Goal: Information Seeking & Learning: Learn about a topic

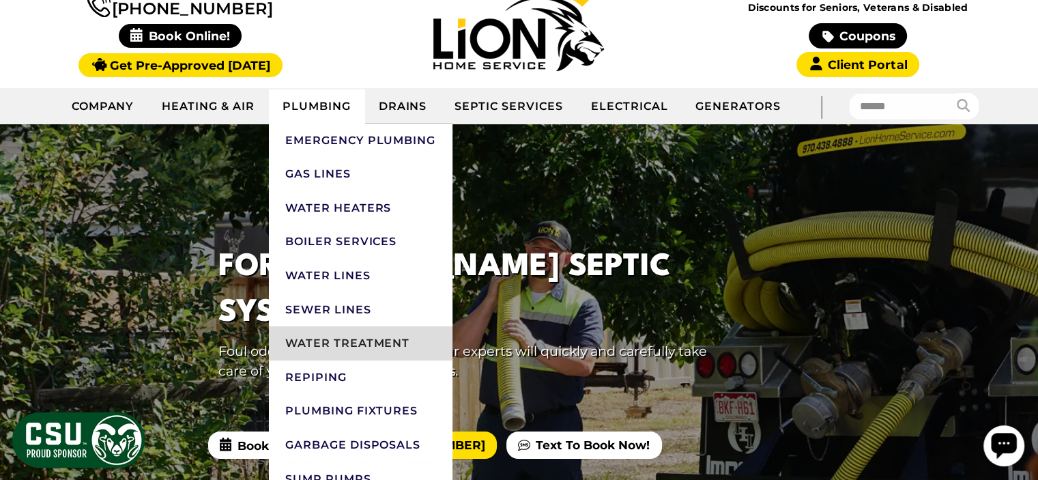
scroll to position [205, 0]
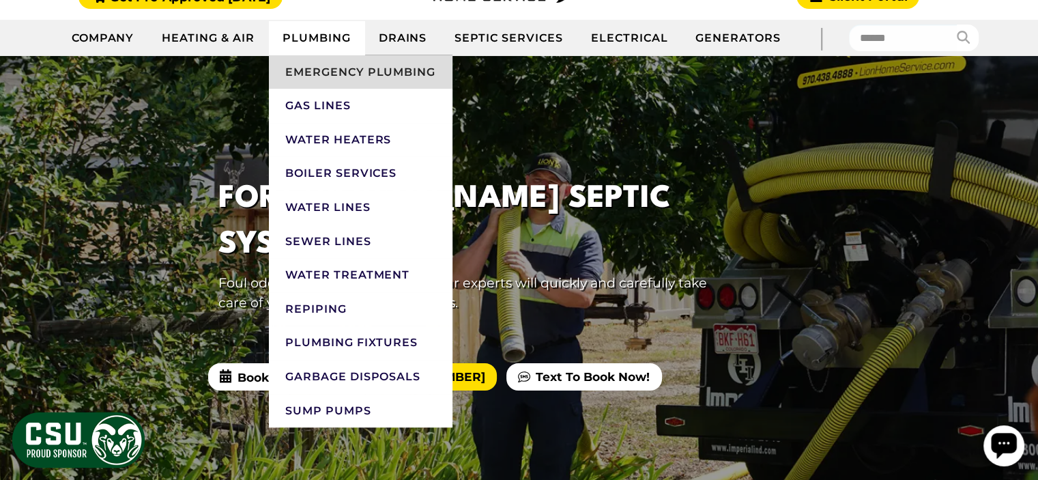
click at [378, 76] on link "Emergency Plumbing" at bounding box center [361, 72] width 184 height 34
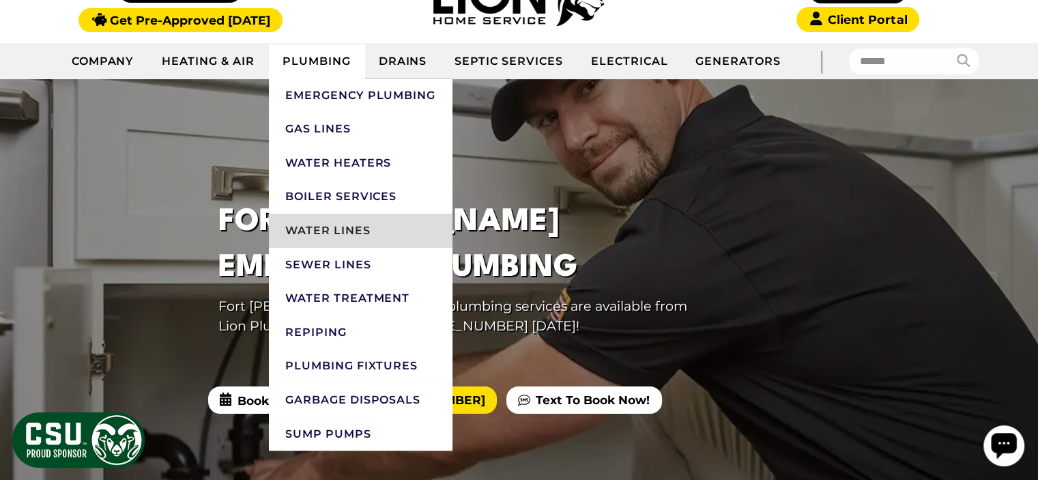
scroll to position [205, 0]
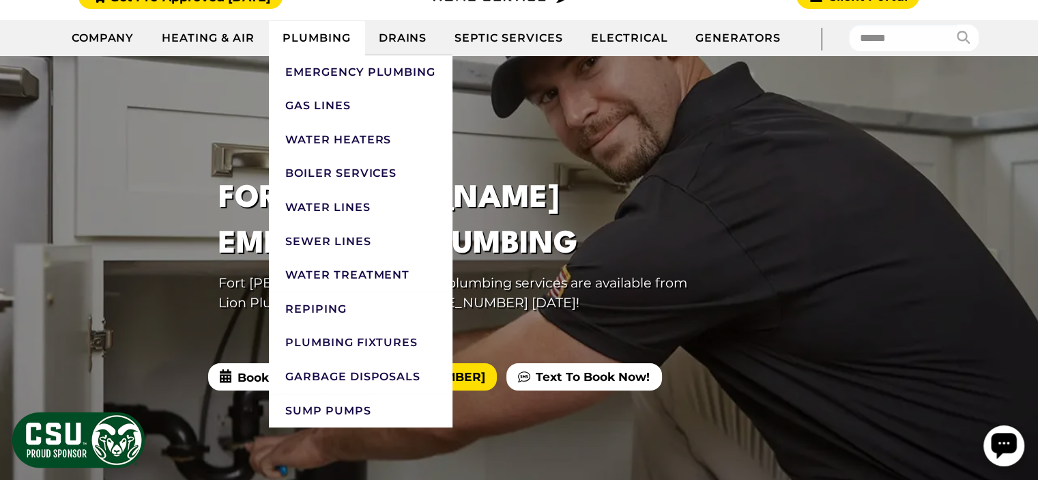
click at [327, 31] on link "Plumbing" at bounding box center [317, 38] width 96 height 34
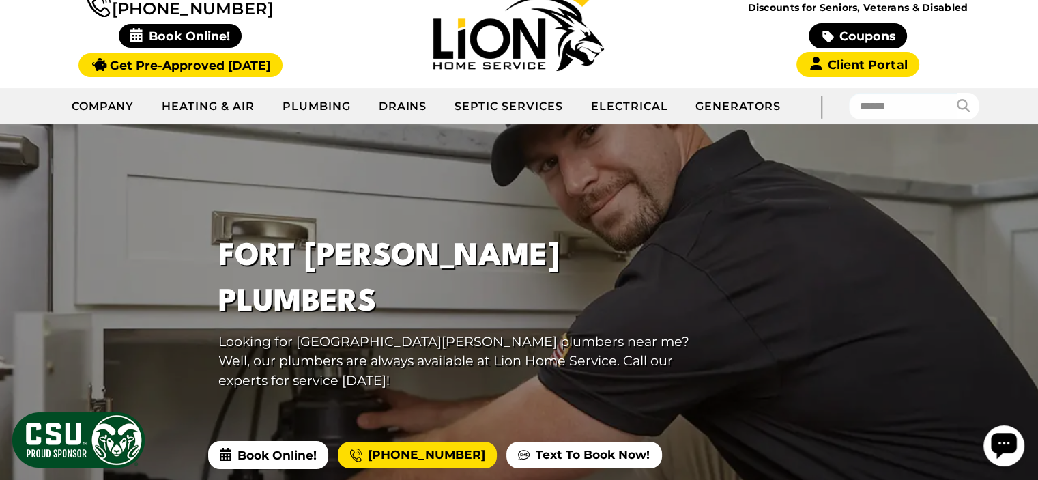
scroll to position [68, 0]
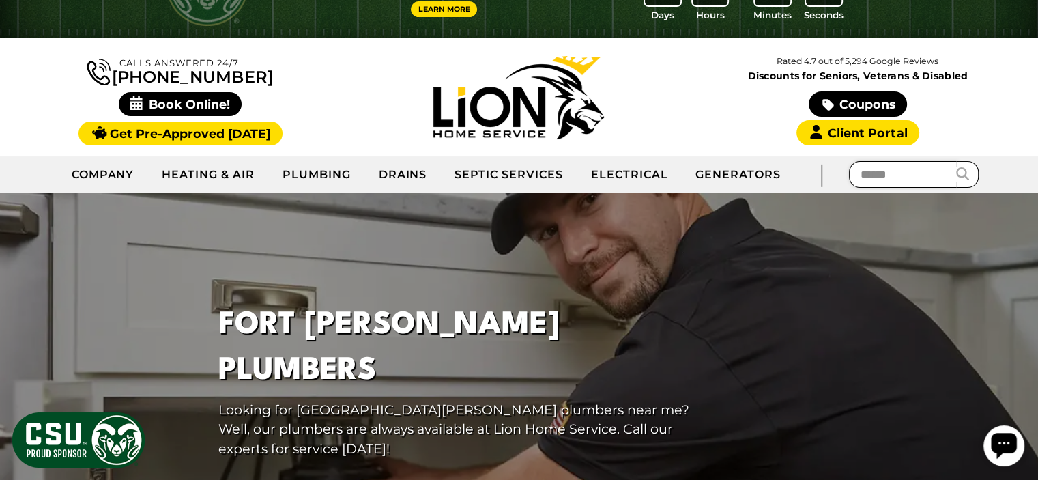
click at [861, 177] on input "text" at bounding box center [903, 174] width 109 height 27
type input "**********"
click at [956, 161] on button "submit" at bounding box center [967, 174] width 23 height 27
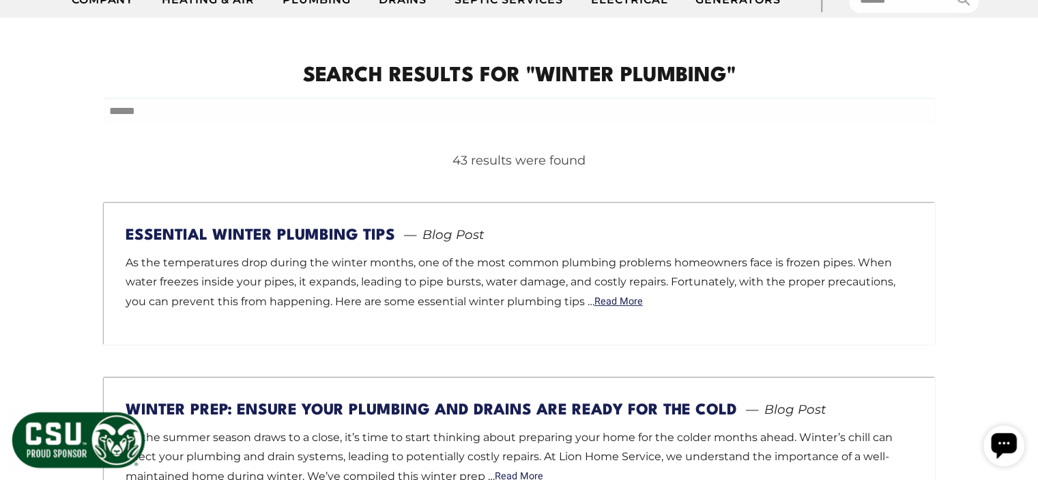
scroll to position [273, 0]
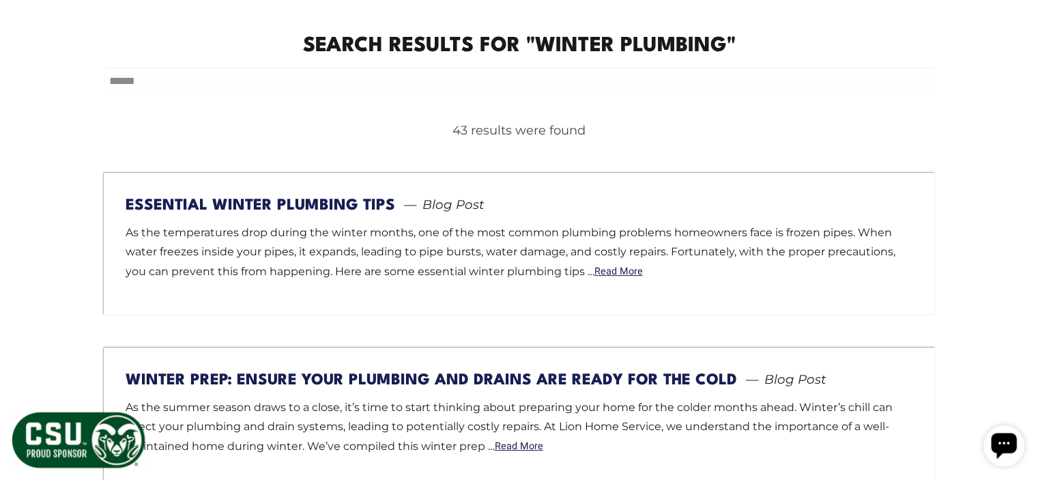
click at [264, 205] on link "Essential Winter Plumbing Tips" at bounding box center [261, 205] width 270 height 15
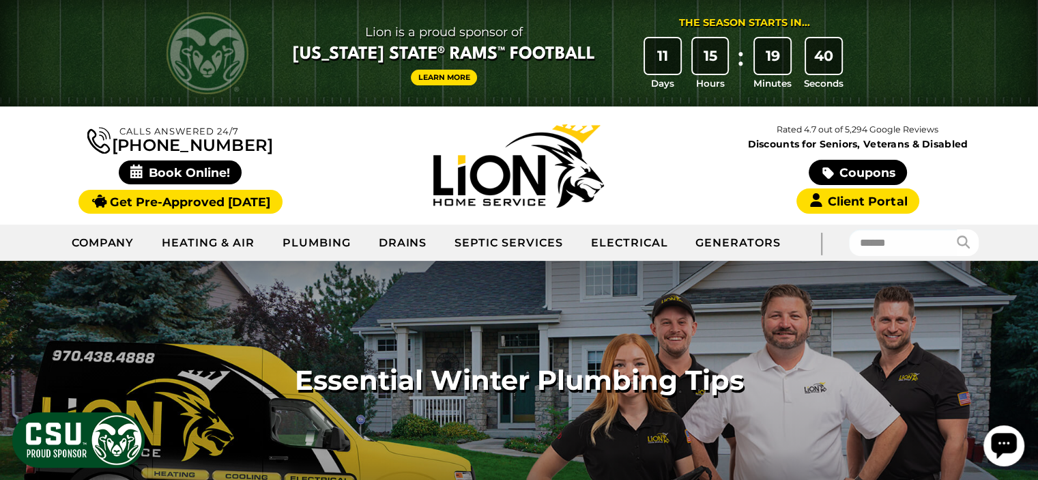
click at [332, 158] on div "Calls Answered 24/7 (970) 235-2845" at bounding box center [180, 165] width 338 height 91
click at [350, 160] on div at bounding box center [518, 165] width 338 height 83
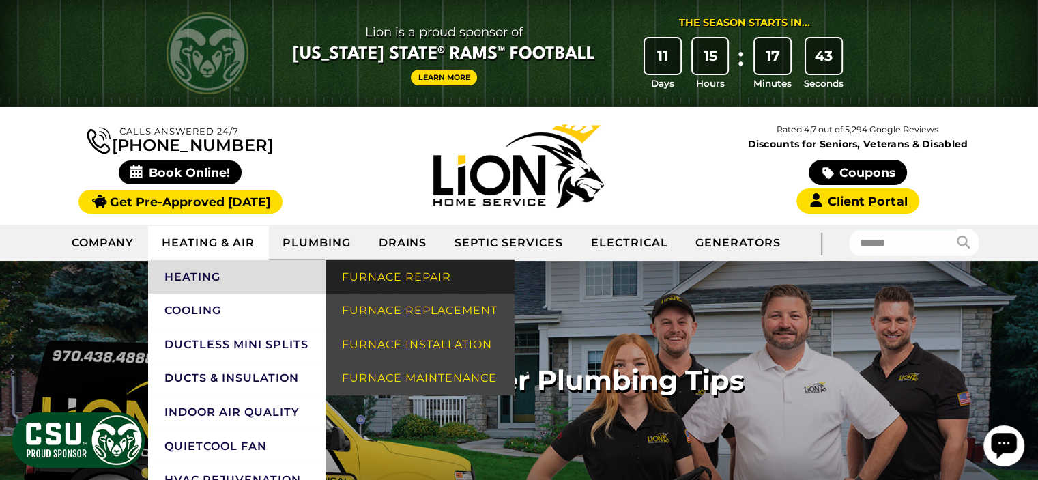
click at [405, 283] on link "Furnace Repair" at bounding box center [420, 277] width 188 height 34
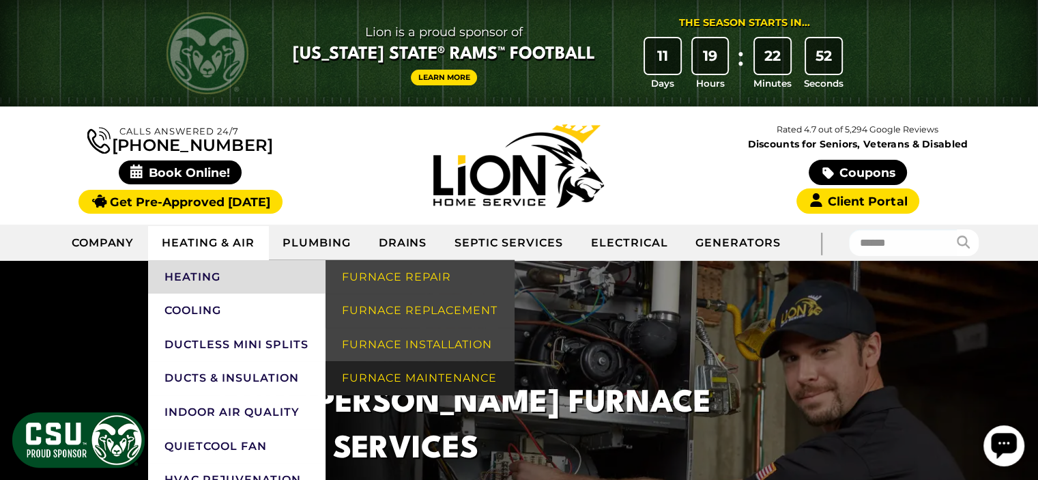
click at [446, 375] on link "Furnace Maintenance" at bounding box center [420, 378] width 188 height 34
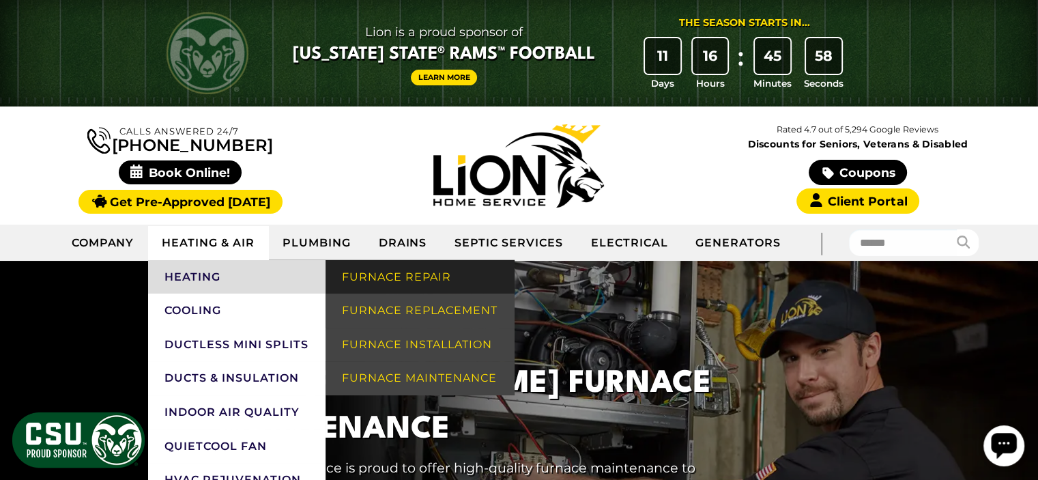
click at [457, 289] on link "Furnace Repair" at bounding box center [420, 277] width 188 height 34
